Goal: Task Accomplishment & Management: Use online tool/utility

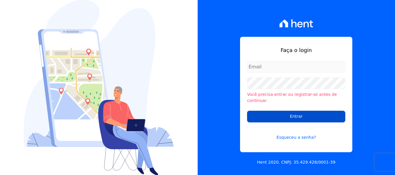
type input "[EMAIL_ADDRESS][DOMAIN_NAME]"
click at [297, 112] on input "Entrar" at bounding box center [296, 117] width 98 height 12
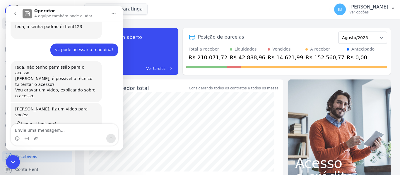
scroll to position [1427, 0]
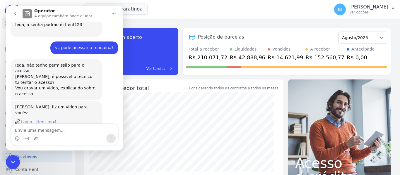
click at [37, 119] on div "Login - Hent.mp4" at bounding box center [38, 122] width 35 height 6
click at [18, 14] on button "go back" at bounding box center [15, 13] width 11 height 11
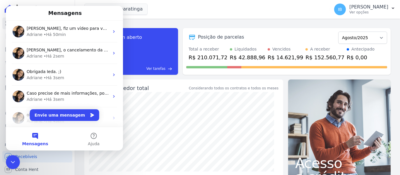
scroll to position [0, 0]
click at [15, 159] on icon "Encerramento do Messenger da Intercom" at bounding box center [12, 162] width 7 height 7
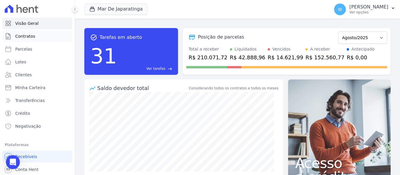
click at [27, 38] on span "Contratos" at bounding box center [25, 36] width 20 height 6
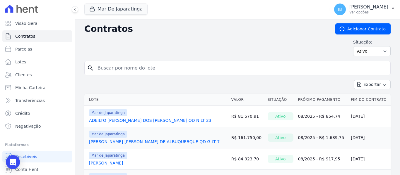
click at [108, 74] on input "search" at bounding box center [241, 68] width 294 height 12
click at [123, 65] on input "search" at bounding box center [241, 68] width 294 height 12
paste input "DAVID ELIZARIO DE LIMA"
type input "DAVID ELIZARIO DE LIMA"
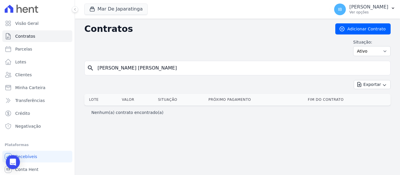
click at [166, 69] on input "DAVID ELIZARIO DE LIMA" at bounding box center [241, 68] width 294 height 12
type input "[PERSON_NAME]"
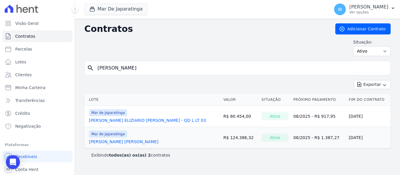
click at [143, 122] on link "[PERSON_NAME] ELIZIARIO [PERSON_NAME] - QD L LT 03" at bounding box center [147, 121] width 117 height 6
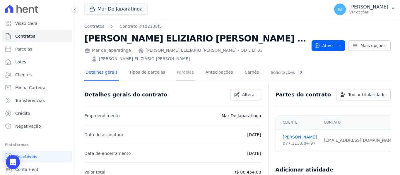
click at [179, 66] on link "Parcelas" at bounding box center [185, 73] width 19 height 16
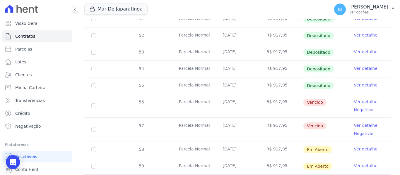
scroll to position [215, 0]
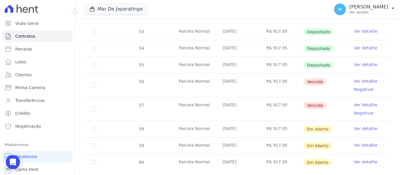
click at [96, 97] on td "57" at bounding box center [93, 108] width 19 height 23
click at [92, 88] on input "checkbox" at bounding box center [93, 85] width 5 height 5
checkbox input "true"
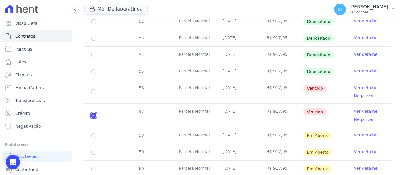
scroll to position [226, 0]
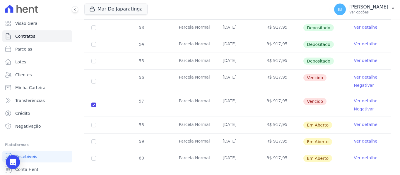
click at [355, 98] on link "Ver detalhe" at bounding box center [365, 101] width 23 height 6
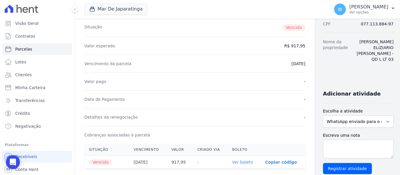
scroll to position [117, 0]
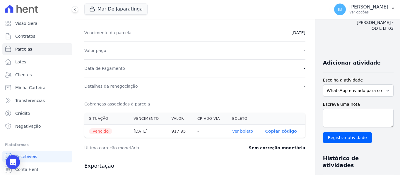
click at [232, 133] on link "Ver boleto" at bounding box center [242, 131] width 21 height 5
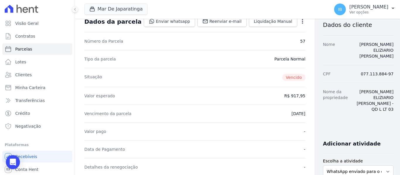
scroll to position [29, 0]
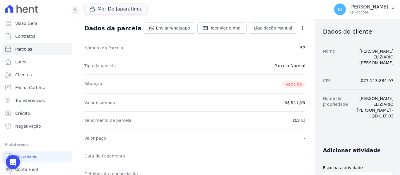
click at [77, 9] on button at bounding box center [75, 9] width 6 height 6
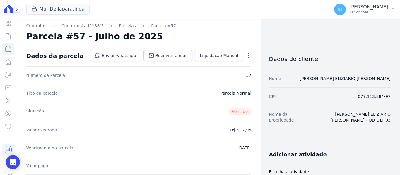
scroll to position [0, 0]
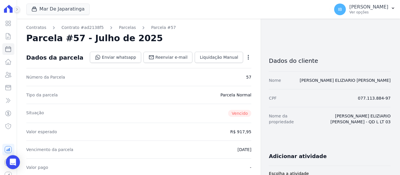
click at [19, 10] on button at bounding box center [17, 9] width 6 height 6
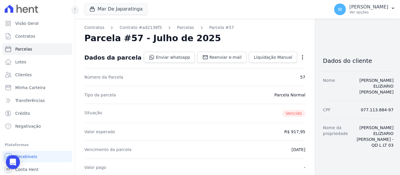
click at [73, 9] on icon at bounding box center [75, 10] width 4 height 4
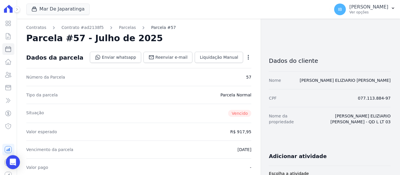
click at [151, 28] on link "Parcela #57" at bounding box center [163, 28] width 25 height 6
click at [123, 28] on link "Parcelas" at bounding box center [127, 28] width 17 height 6
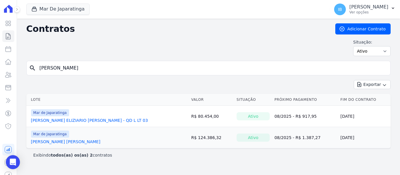
click at [66, 68] on input "[PERSON_NAME]" at bounding box center [212, 68] width 352 height 12
click at [57, 121] on link "[PERSON_NAME] ELIZIARIO [PERSON_NAME] - QD L LT 03" at bounding box center [89, 121] width 117 height 6
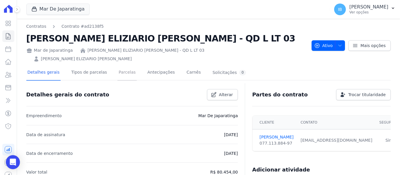
click at [118, 66] on link "Parcelas" at bounding box center [126, 73] width 19 height 16
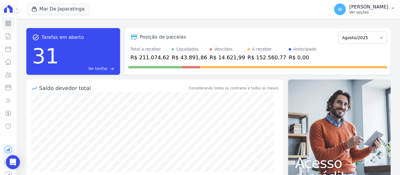
click at [392, 8] on icon "button" at bounding box center [392, 8] width 5 height 5
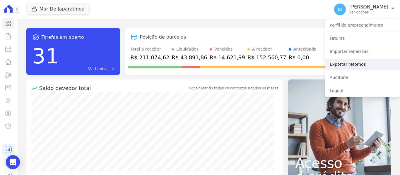
click at [345, 64] on link "Exportar retornos" at bounding box center [362, 64] width 75 height 11
click at [352, 62] on link "Exportar retornos" at bounding box center [362, 64] width 75 height 11
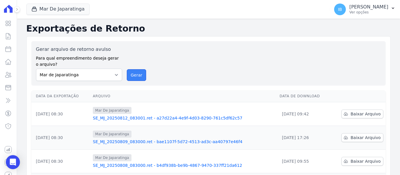
click at [135, 73] on button "Gerar" at bounding box center [136, 75] width 19 height 12
click at [116, 72] on select "Mar de Japaratinga" at bounding box center [79, 75] width 86 height 12
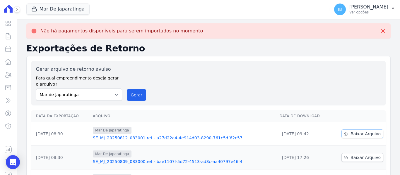
click at [358, 135] on span "Baixar Arquivo" at bounding box center [365, 134] width 30 height 6
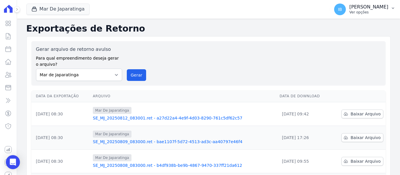
click at [389, 9] on button "IB Ieda Barbosa Ver opções" at bounding box center [364, 9] width 71 height 16
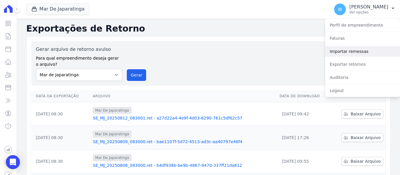
click at [345, 49] on link "Importar remessas" at bounding box center [362, 51] width 75 height 11
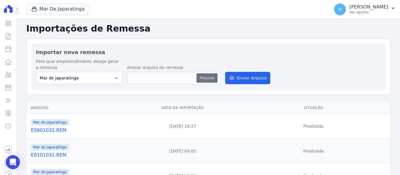
click at [206, 80] on button "Procurar" at bounding box center [206, 77] width 21 height 9
type input "E1201033.REM"
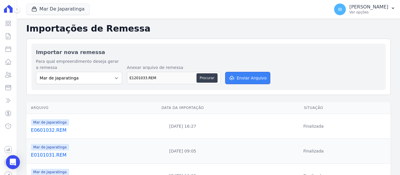
click at [247, 78] on button "Enviar Arquivo" at bounding box center [247, 78] width 45 height 12
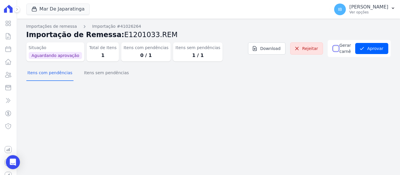
click at [334, 48] on input "Gerar carnê" at bounding box center [335, 48] width 5 height 5
click at [333, 49] on input "Gerar carnê" at bounding box center [335, 48] width 5 height 5
click at [112, 77] on button "Itens sem pendências" at bounding box center [106, 73] width 47 height 15
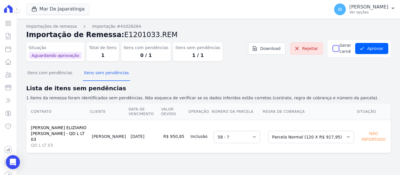
click at [335, 49] on input "Gerar carnê" at bounding box center [335, 48] width 5 height 5
checkbox input "true"
click at [373, 51] on button "Aprovar" at bounding box center [371, 48] width 33 height 11
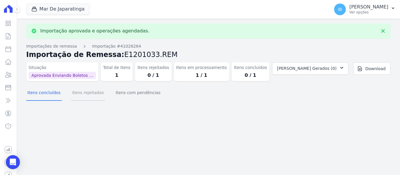
click at [87, 95] on button "Itens rejeitados" at bounding box center [88, 93] width 34 height 15
click at [131, 95] on button "Itens com pendências" at bounding box center [137, 93] width 47 height 15
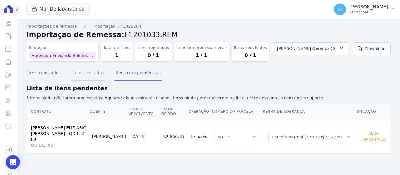
click at [85, 75] on button "Itens rejeitados" at bounding box center [88, 73] width 34 height 15
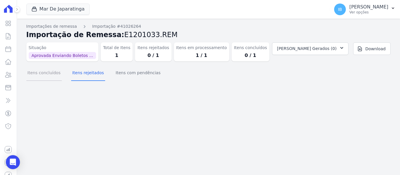
click at [43, 74] on button "Itens concluídos" at bounding box center [43, 73] width 35 height 15
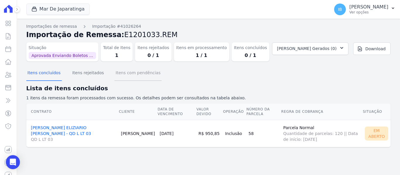
click at [127, 74] on button "Itens com pendências" at bounding box center [137, 73] width 47 height 15
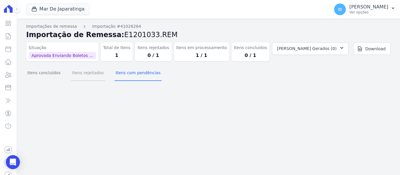
click at [88, 75] on button "Itens rejeitados" at bounding box center [88, 73] width 34 height 15
click at [8, 37] on link "Contratos" at bounding box center [8, 36] width 12 height 12
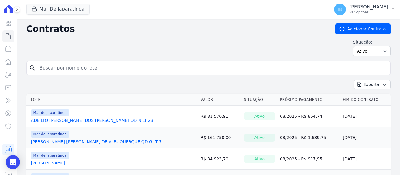
click at [63, 71] on input "search" at bounding box center [212, 68] width 352 height 12
paste input "2010115"
type input "2010115"
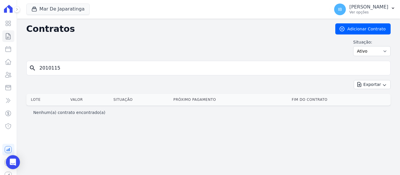
click at [64, 67] on input "2010115" at bounding box center [212, 68] width 352 height 12
type input "2"
type input "[PERSON_NAME]"
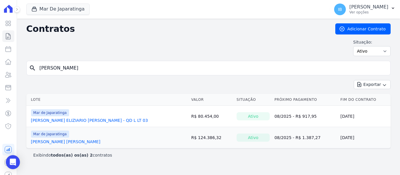
click at [87, 120] on link "[PERSON_NAME] ELIZIARIO [PERSON_NAME] - QD L LT 03" at bounding box center [89, 121] width 117 height 6
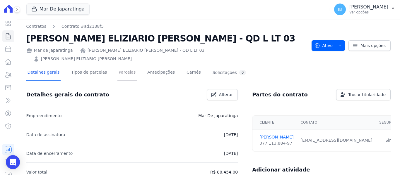
click at [120, 65] on link "Parcelas" at bounding box center [126, 73] width 19 height 16
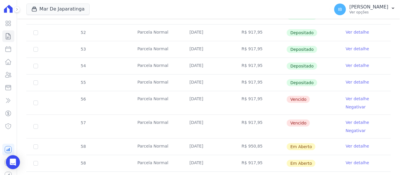
scroll to position [232, 0]
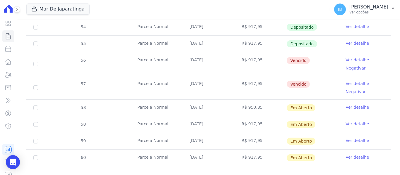
click at [355, 121] on link "Ver detalhe" at bounding box center [356, 124] width 23 height 6
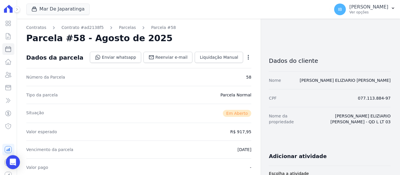
click at [97, 83] on div "Número da Parcela 58" at bounding box center [138, 77] width 225 height 18
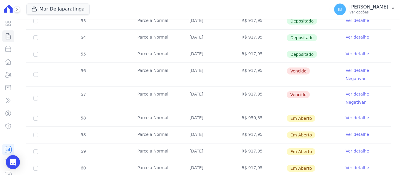
scroll to position [232, 0]
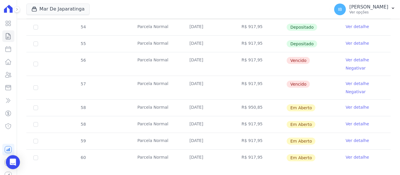
click at [350, 104] on link "Ver detalhe" at bounding box center [356, 107] width 23 height 6
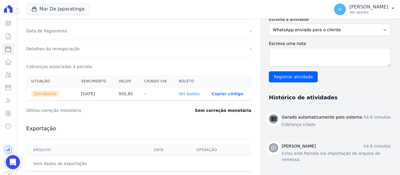
scroll to position [138, 0]
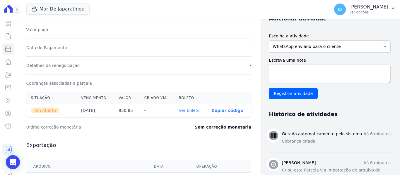
click at [193, 111] on link "Ver boleto" at bounding box center [189, 110] width 21 height 5
